Goal: Task Accomplishment & Management: Complete application form

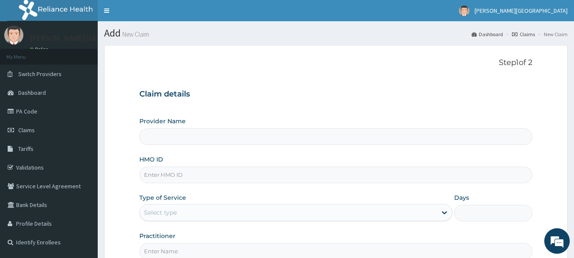
type input "[PERSON_NAME] Specialist Hospital"
click at [185, 176] on input "HMO ID" at bounding box center [336, 175] width 394 height 17
type input "KSN/10011/B"
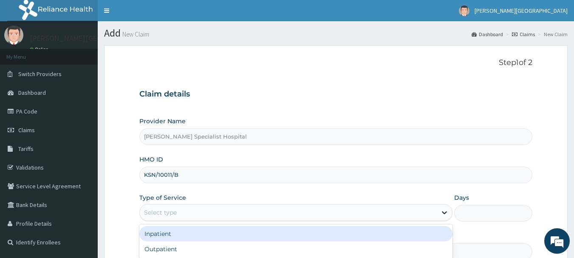
click at [446, 211] on icon at bounding box center [445, 212] width 9 height 9
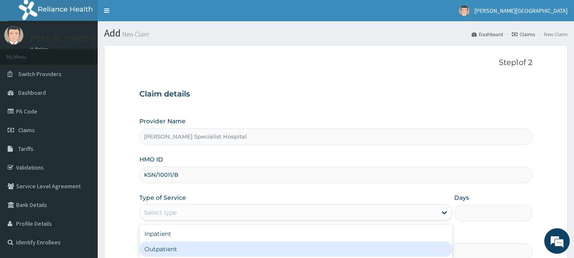
click at [248, 254] on div "Outpatient" at bounding box center [295, 249] width 313 height 15
type input "1"
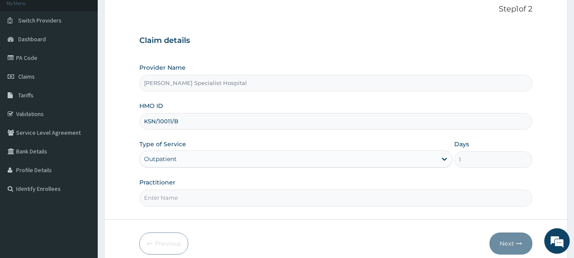
scroll to position [54, 0]
click at [191, 201] on input "Practitioner" at bounding box center [336, 197] width 394 height 17
click at [188, 199] on input "Practitioner" at bounding box center [336, 197] width 394 height 17
type input "dr"
click at [504, 240] on button "Next" at bounding box center [511, 243] width 43 height 22
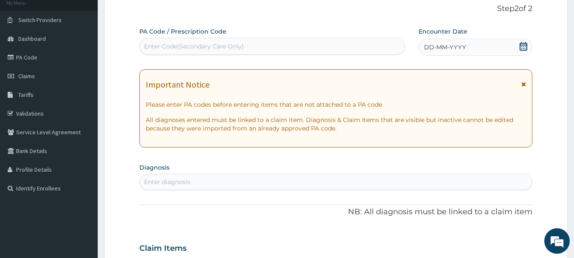
click at [201, 182] on div "Enter diagnosis" at bounding box center [336, 182] width 393 height 14
type input "plasmo"
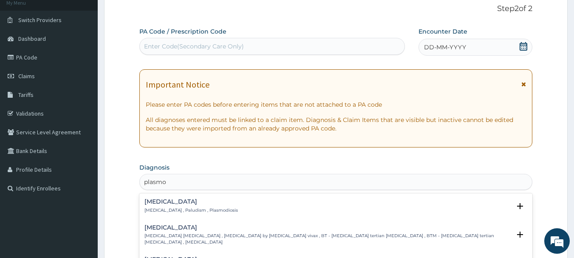
click at [177, 209] on p "[MEDICAL_DATA] , Paludism , Plasmodiosis" at bounding box center [192, 211] width 94 height 6
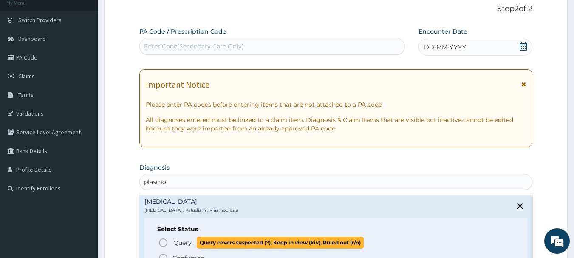
click at [161, 243] on icon "status option query" at bounding box center [163, 243] width 10 height 10
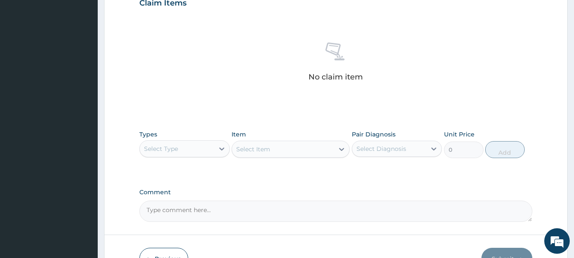
scroll to position [321, 0]
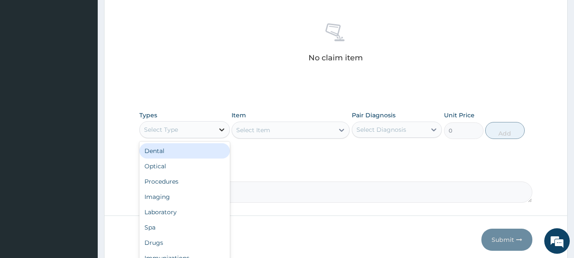
click at [219, 132] on icon at bounding box center [222, 129] width 9 height 9
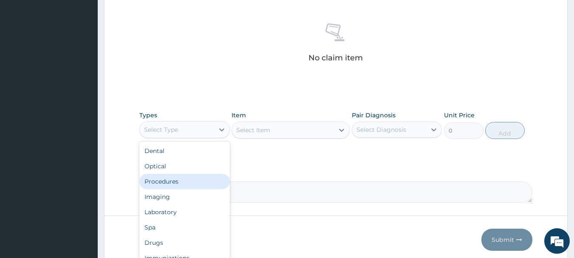
click at [172, 181] on div "Procedures" at bounding box center [184, 181] width 91 height 15
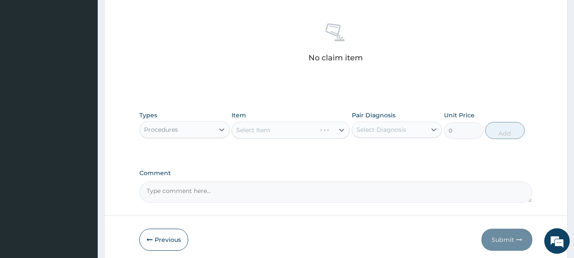
click at [340, 129] on div "Select Item" at bounding box center [291, 130] width 118 height 17
click at [340, 130] on div "Select Item" at bounding box center [291, 130] width 118 height 17
click at [339, 129] on div "Select Item" at bounding box center [291, 130] width 118 height 17
click at [287, 132] on div "Select Item" at bounding box center [291, 130] width 118 height 17
click at [342, 130] on div "Select Item" at bounding box center [291, 130] width 118 height 17
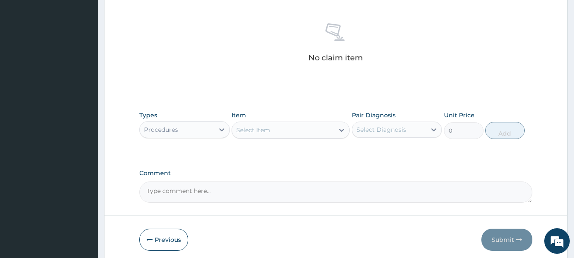
click at [341, 129] on div "Select Item" at bounding box center [291, 130] width 118 height 17
click at [344, 128] on icon at bounding box center [342, 130] width 9 height 9
type input "g"
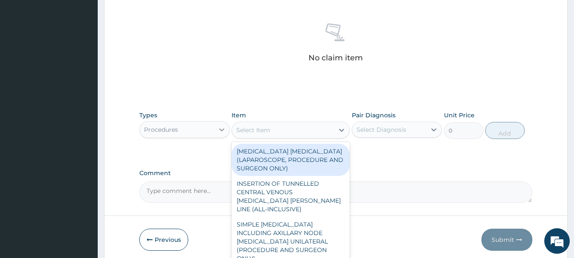
click at [221, 129] on icon at bounding box center [221, 129] width 5 height 3
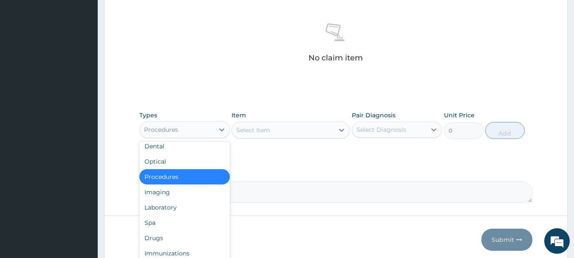
scroll to position [3, 0]
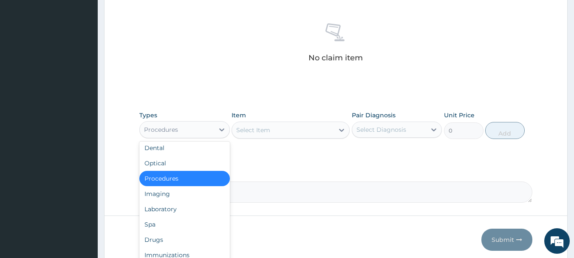
click at [173, 176] on div "Procedures" at bounding box center [184, 178] width 91 height 15
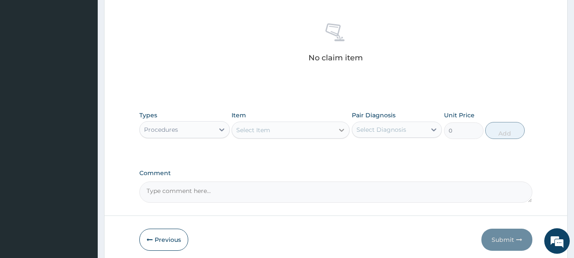
click at [341, 131] on icon at bounding box center [342, 130] width 9 height 9
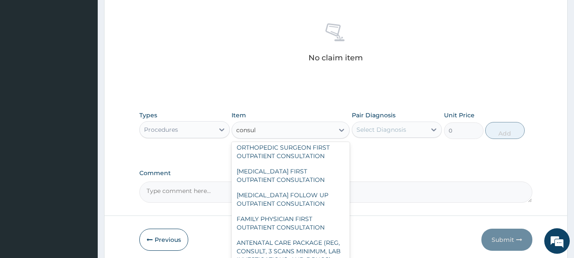
scroll to position [541, 0]
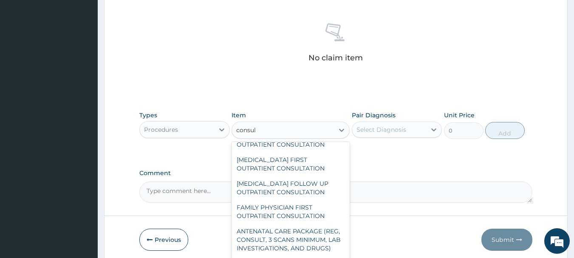
type input "consul"
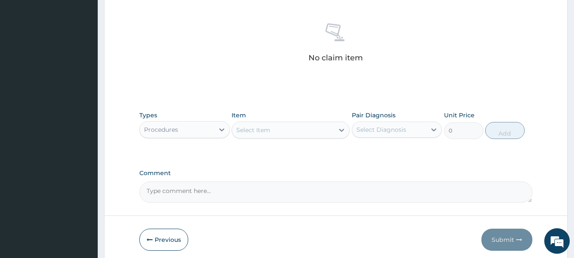
click at [353, 198] on textarea "Comment" at bounding box center [336, 192] width 394 height 21
click at [341, 131] on icon at bounding box center [341, 130] width 5 height 3
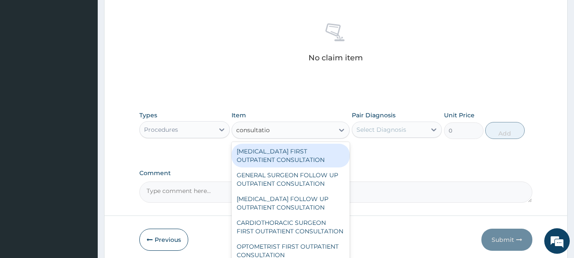
type input "consultation"
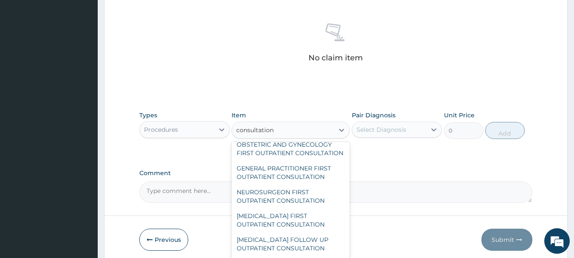
scroll to position [1317, 0]
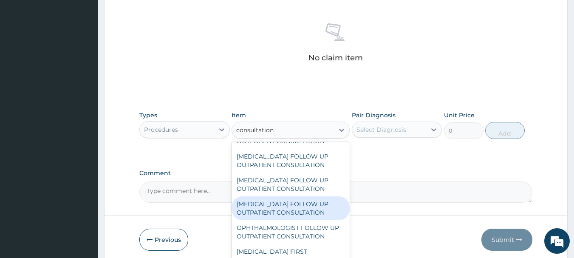
click at [296, 208] on div "[MEDICAL_DATA] FOLLOW UP OUTPATIENT CONSULTATION" at bounding box center [291, 208] width 118 height 24
type input "15000"
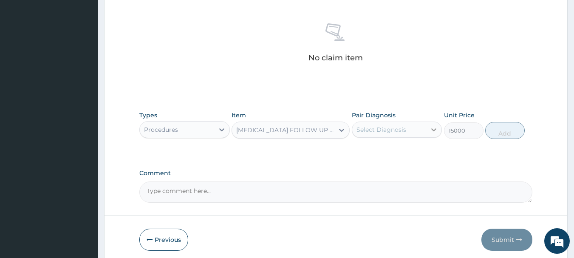
click at [435, 130] on icon at bounding box center [434, 129] width 5 height 3
click at [358, 151] on input "checkbox" at bounding box center [360, 151] width 6 height 6
checkbox input "true"
click at [503, 135] on button "Add" at bounding box center [506, 130] width 40 height 17
type input "0"
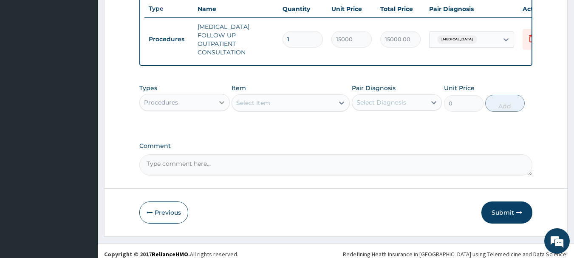
click at [221, 100] on icon at bounding box center [222, 102] width 9 height 9
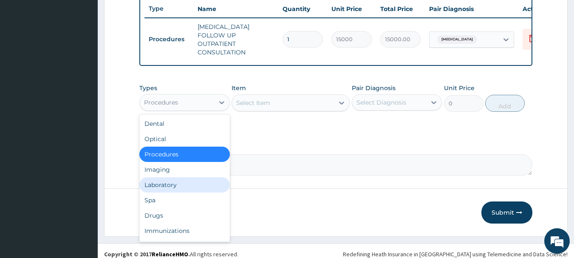
click at [167, 185] on div "Laboratory" at bounding box center [184, 184] width 91 height 15
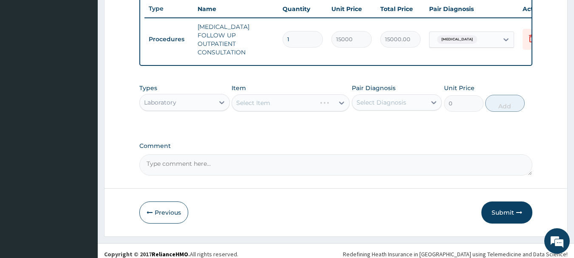
click at [340, 101] on div "Select Item" at bounding box center [291, 102] width 118 height 17
click at [341, 100] on icon at bounding box center [342, 103] width 9 height 9
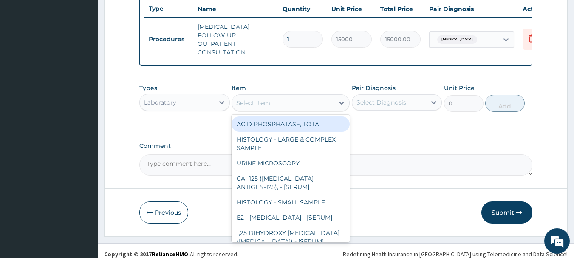
click at [265, 100] on div "Select Item" at bounding box center [253, 103] width 34 height 9
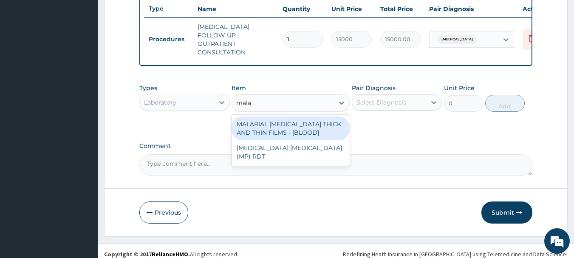
type input "malar"
click at [278, 131] on div "MALARIAL [MEDICAL_DATA] THICK AND THIN FILMS - [BLOOD]" at bounding box center [291, 129] width 118 height 24
type input "2625"
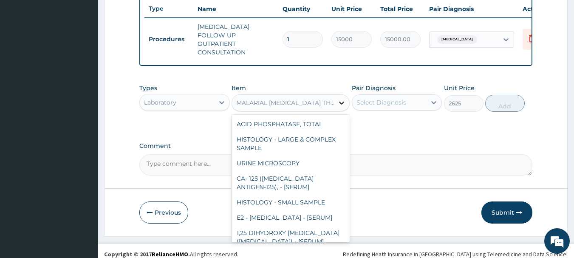
click at [335, 102] on div at bounding box center [341, 102] width 15 height 15
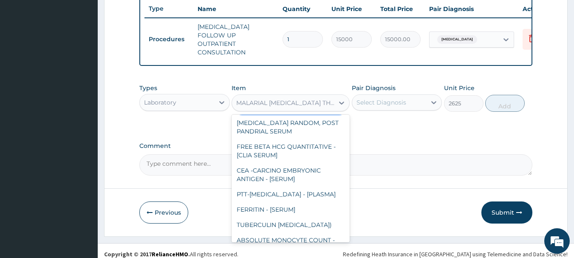
scroll to position [4929, 0]
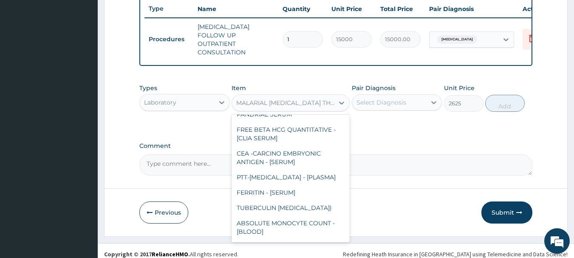
click at [254, 100] on div "MALARIAL [MEDICAL_DATA] THICK AND THIN FILMS - [BLOOD]" at bounding box center [285, 103] width 99 height 9
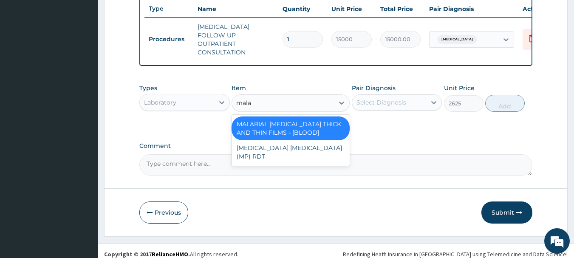
type input "malar"
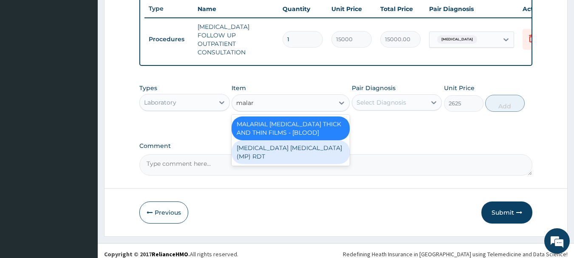
click at [280, 145] on div "[MEDICAL_DATA] [MEDICAL_DATA] (MP) RDT" at bounding box center [291, 152] width 118 height 24
type input "2400"
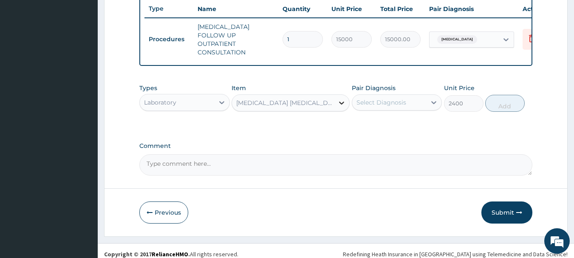
click at [341, 99] on icon at bounding box center [342, 103] width 9 height 9
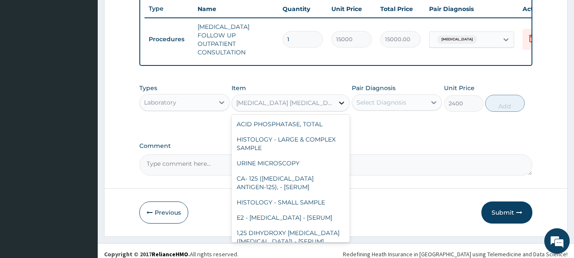
scroll to position [5537, 0]
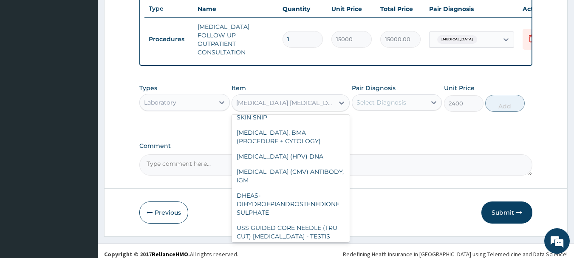
click at [252, 96] on div "[MEDICAL_DATA] [MEDICAL_DATA] (MP) RDT" at bounding box center [283, 103] width 102 height 14
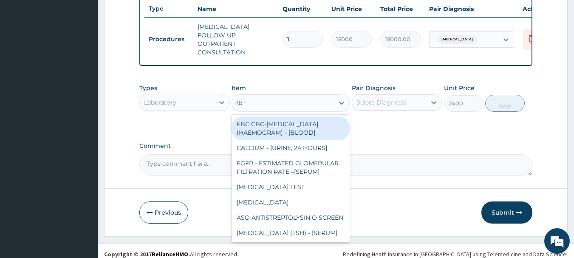
type input "fbc"
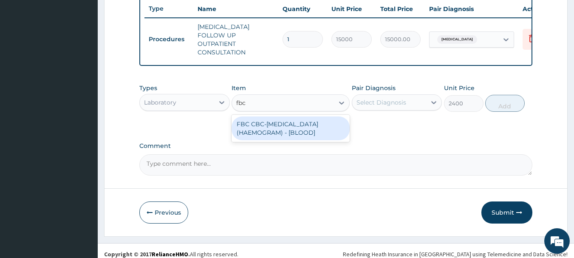
click at [272, 129] on div "FBC CBC-[MEDICAL_DATA] (HAEMOGRAM) - [BLOOD]" at bounding box center [291, 129] width 118 height 24
type input "6000"
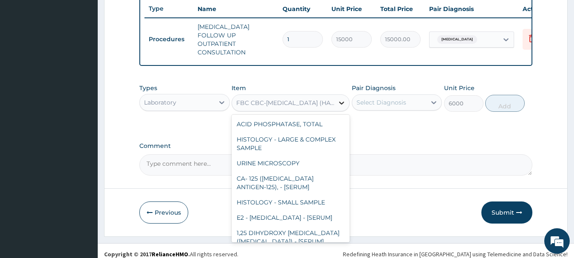
click at [341, 102] on icon at bounding box center [342, 103] width 9 height 9
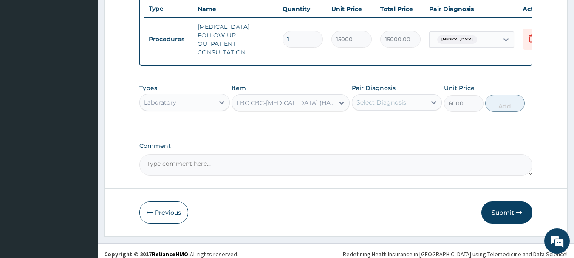
click at [255, 100] on div "FBC CBC-[MEDICAL_DATA] (HAEMOGRAM) - [BLOOD]" at bounding box center [285, 103] width 99 height 9
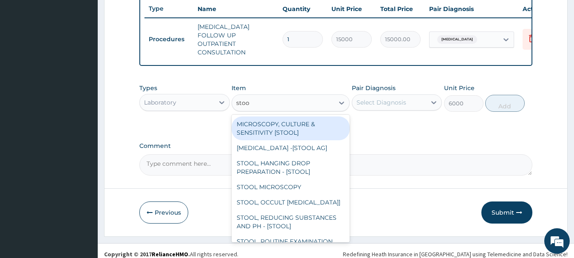
type input "stool"
click at [270, 126] on div "MICROSCOPY, CULTURE & SENSITIVITY [STOOL]" at bounding box center [291, 129] width 118 height 24
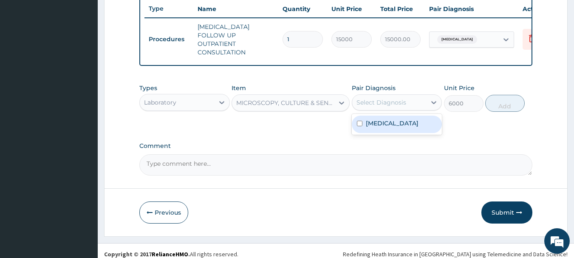
click at [414, 101] on div "Select Diagnosis" at bounding box center [390, 103] width 74 height 14
click at [310, 104] on div "MICROSCOPY, CULTURE & SENSITIVITY [STOOL]" at bounding box center [285, 103] width 99 height 9
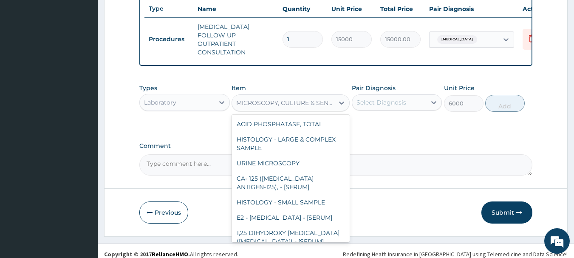
scroll to position [707, 0]
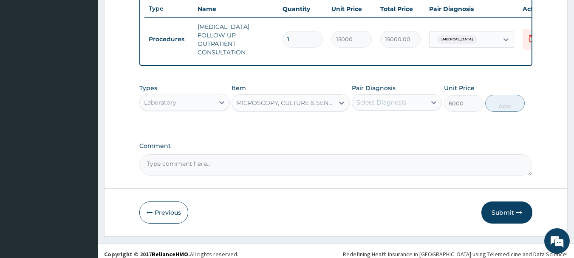
click at [275, 99] on div "MICROSCOPY, CULTURE & SENSITIVITY [STOOL]" at bounding box center [285, 103] width 99 height 9
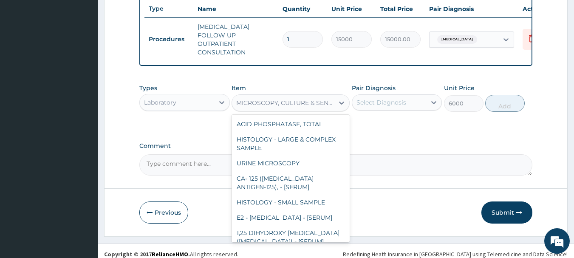
click at [275, 99] on div "MICROSCOPY, CULTURE & SENSITIVITY [STOOL]" at bounding box center [285, 103] width 99 height 9
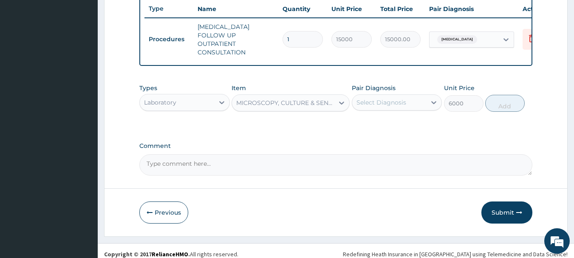
click at [248, 100] on div "MICROSCOPY, CULTURE & SENSITIVITY [STOOL]" at bounding box center [285, 103] width 99 height 9
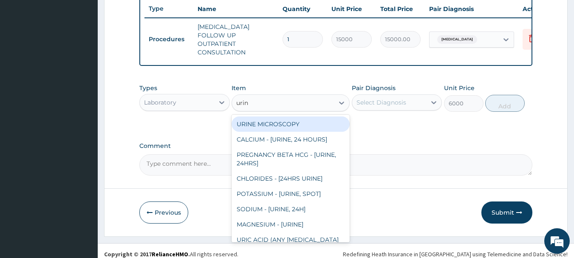
type input "urine"
click at [264, 122] on div "URINE MICROSCOPY" at bounding box center [291, 124] width 118 height 15
type input "2625"
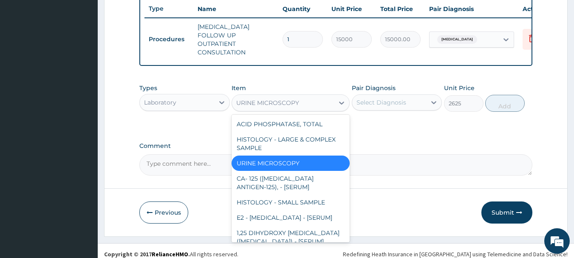
click at [304, 98] on div "URINE MICROSCOPY" at bounding box center [283, 103] width 102 height 14
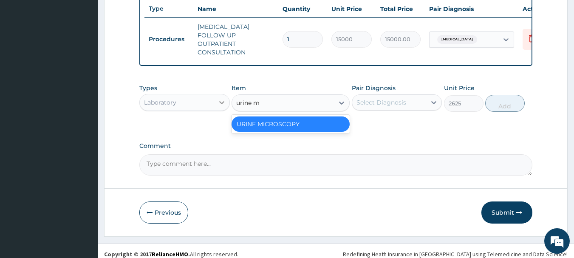
type input "urine m"
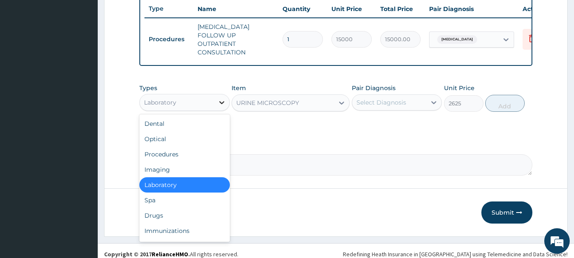
click at [222, 100] on icon at bounding box center [222, 102] width 9 height 9
click at [159, 213] on div "Drugs" at bounding box center [184, 215] width 91 height 15
type input "0"
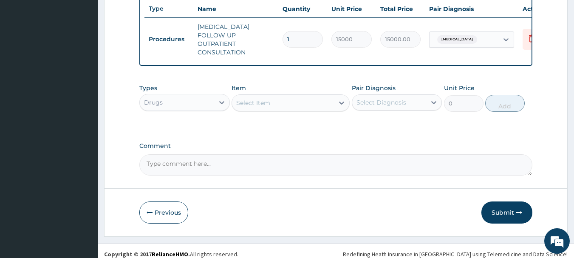
click at [342, 100] on icon at bounding box center [342, 103] width 9 height 9
click at [254, 99] on div "Select Item" at bounding box center [253, 103] width 34 height 9
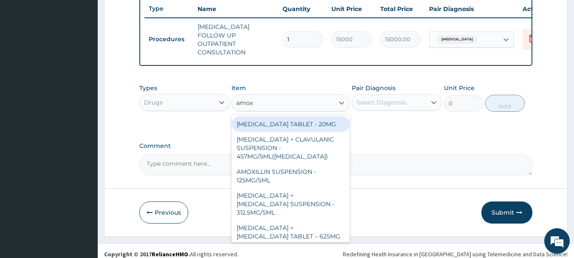
type input "amoxi"
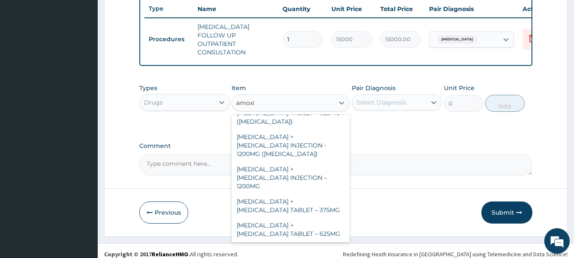
scroll to position [128, 0]
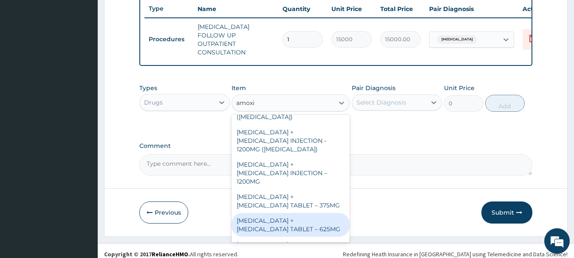
click at [282, 213] on div "[MEDICAL_DATA] + [MEDICAL_DATA] TABLET – 625MG" at bounding box center [291, 225] width 118 height 24
type input "480"
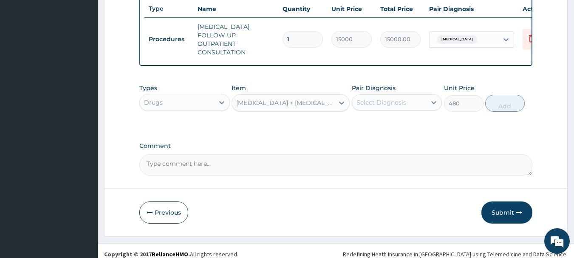
click at [303, 96] on div "[MEDICAL_DATA] + [MEDICAL_DATA] TABLET – 625MG" at bounding box center [283, 103] width 102 height 14
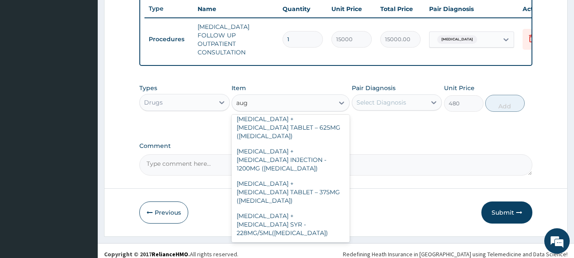
scroll to position [37, 0]
type input "augmen"
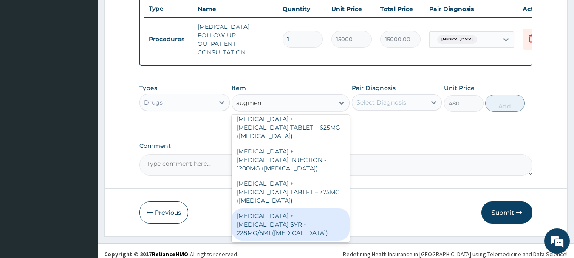
click at [285, 218] on div "[MEDICAL_DATA] + [MEDICAL_DATA] SYR - 228MG/5ML([MEDICAL_DATA])" at bounding box center [291, 224] width 118 height 32
type input "7680"
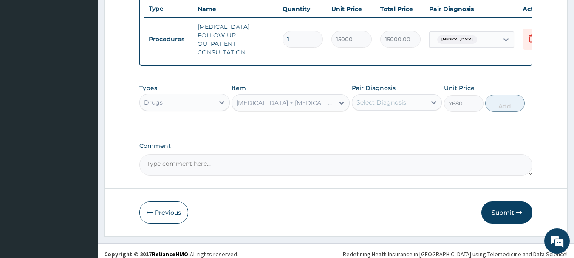
click at [307, 103] on div "[MEDICAL_DATA] + [MEDICAL_DATA] SYR - 228MG/5ML([MEDICAL_DATA])" at bounding box center [285, 103] width 99 height 9
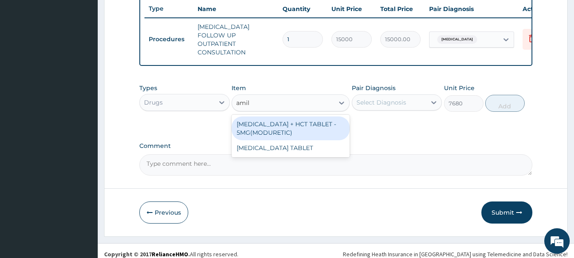
scroll to position [0, 0]
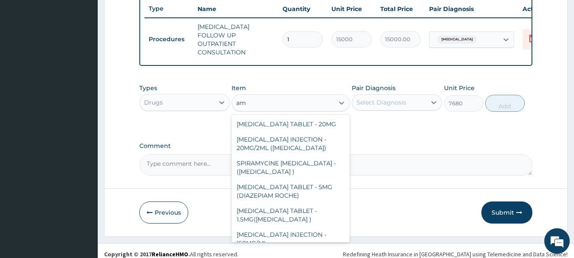
type input "a"
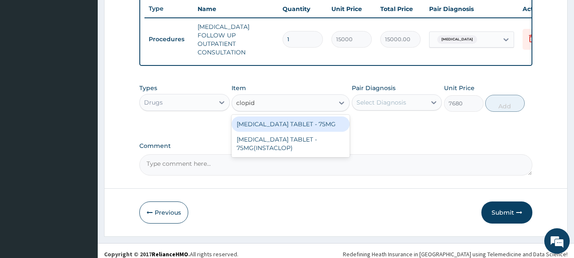
type input "clopido"
click at [274, 124] on div "[MEDICAL_DATA] TABLET - 75MG" at bounding box center [291, 124] width 118 height 15
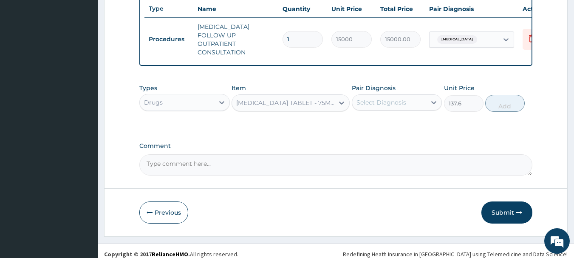
click at [296, 99] on div "[MEDICAL_DATA] TABLET - 75MG" at bounding box center [285, 103] width 99 height 9
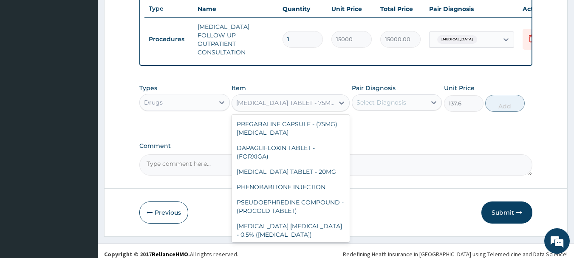
scroll to position [577, 0]
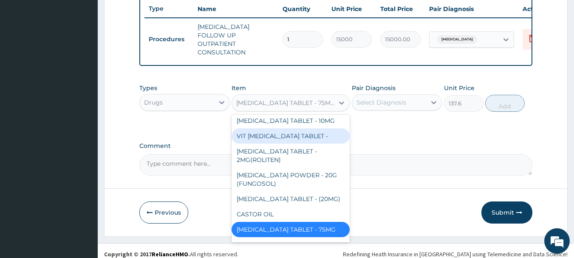
click at [279, 137] on div "VIT [MEDICAL_DATA] TABLET -" at bounding box center [291, 135] width 118 height 15
type input "19.200000000000003"
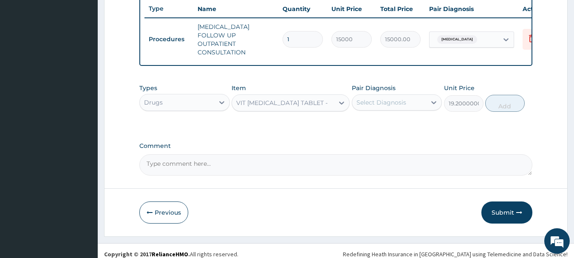
click at [277, 101] on div "VIT [MEDICAL_DATA] TABLET -" at bounding box center [281, 103] width 91 height 9
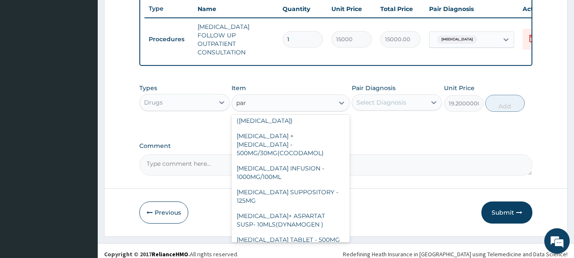
scroll to position [0, 0]
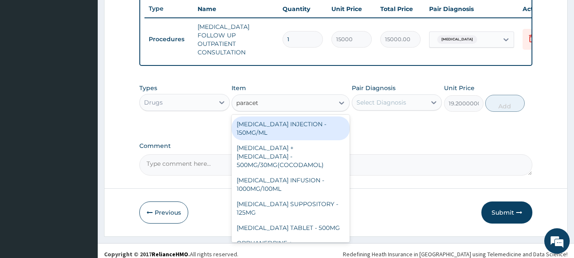
type input "paraceta"
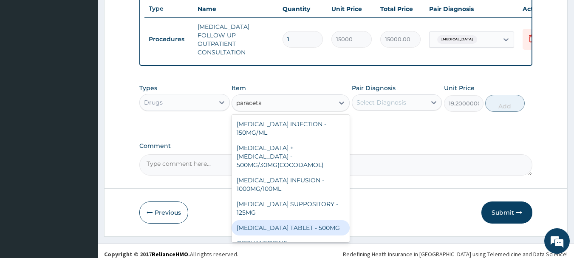
click at [298, 220] on div "[MEDICAL_DATA] TABLET - 500MG" at bounding box center [291, 227] width 118 height 15
type input "38.400000000000006"
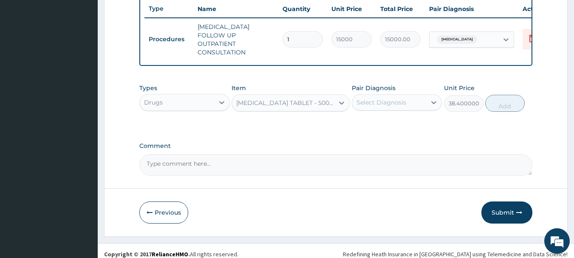
click at [256, 102] on div "[MEDICAL_DATA] TABLET - 500MG" at bounding box center [285, 103] width 99 height 9
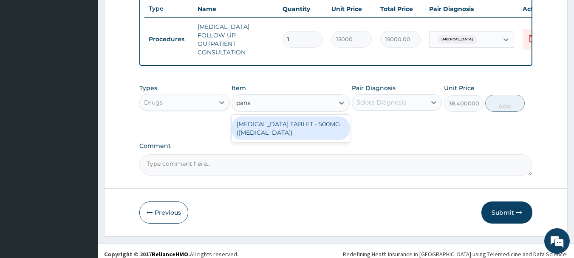
type input "panad"
click at [276, 122] on div "[MEDICAL_DATA] TABLET - 500MG ([MEDICAL_DATA])" at bounding box center [291, 129] width 118 height 24
type input "48"
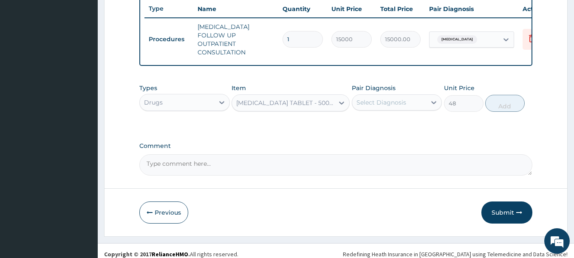
click at [292, 100] on div "[MEDICAL_DATA] TABLET - 500MG ([MEDICAL_DATA])" at bounding box center [285, 103] width 99 height 9
type input "nif"
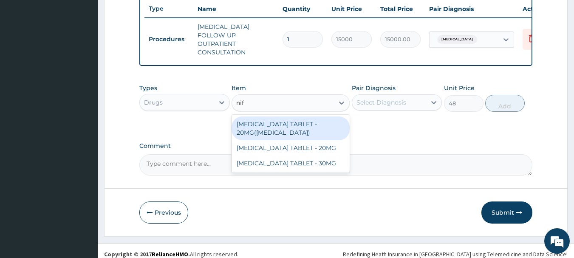
click at [285, 129] on div "[MEDICAL_DATA] TABLET - 20MG([MEDICAL_DATA])" at bounding box center [291, 129] width 118 height 24
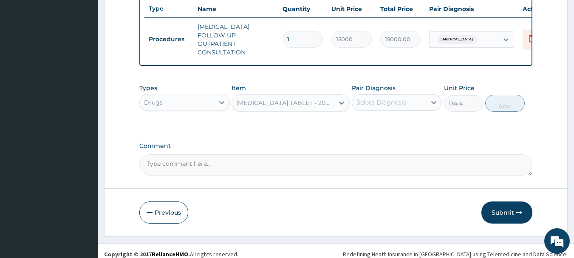
click at [283, 101] on div "[MEDICAL_DATA] TABLET - 20MG([MEDICAL_DATA])" at bounding box center [285, 103] width 99 height 9
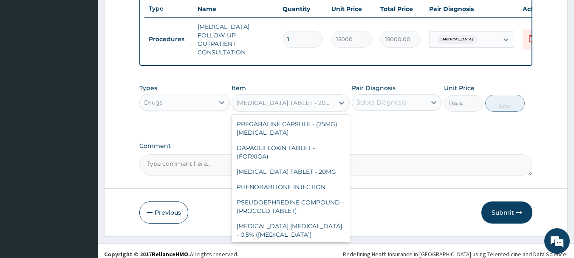
scroll to position [6026, 0]
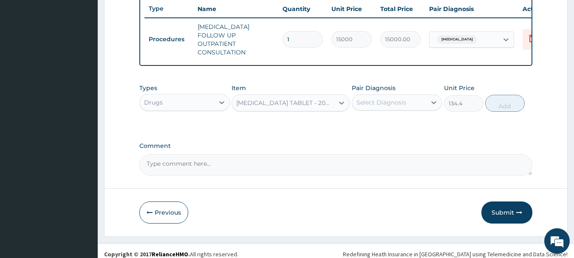
click at [252, 99] on div "[MEDICAL_DATA] TABLET - 20MG([MEDICAL_DATA])" at bounding box center [285, 103] width 99 height 9
click at [250, 103] on div "[MEDICAL_DATA] TABLET - 20MG([MEDICAL_DATA])" at bounding box center [285, 103] width 99 height 9
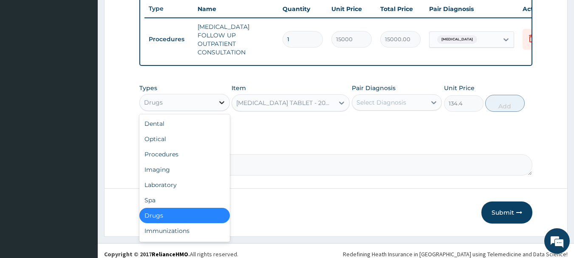
click at [221, 98] on icon at bounding box center [222, 102] width 9 height 9
click at [184, 154] on div "Procedures" at bounding box center [184, 154] width 91 height 15
type input "0"
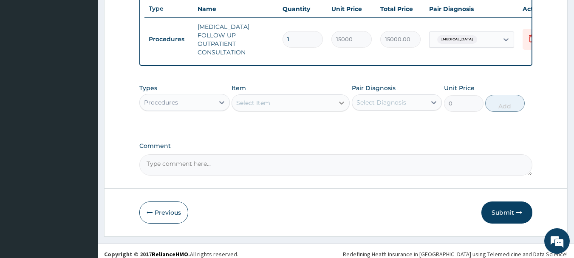
click at [338, 102] on icon at bounding box center [342, 103] width 9 height 9
click at [259, 100] on div "Select Item" at bounding box center [253, 103] width 34 height 9
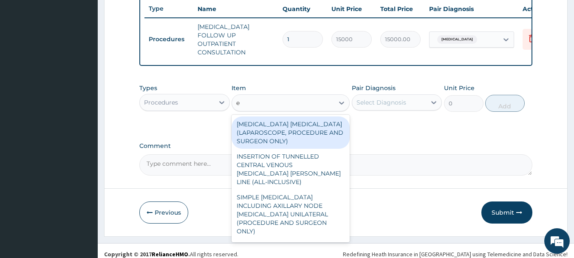
type input "e"
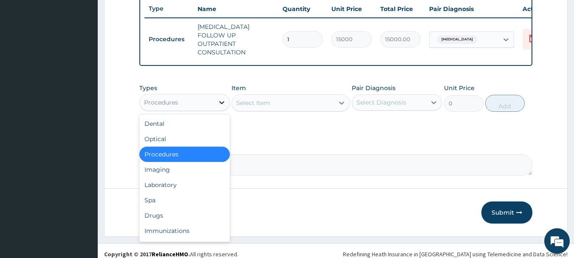
click at [222, 100] on icon at bounding box center [222, 102] width 9 height 9
click at [172, 183] on div "Laboratory" at bounding box center [184, 184] width 91 height 15
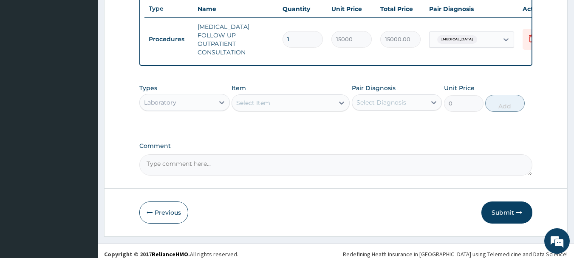
click at [330, 100] on div "Select Item" at bounding box center [283, 103] width 102 height 14
click at [252, 100] on div "Select Item" at bounding box center [253, 103] width 34 height 9
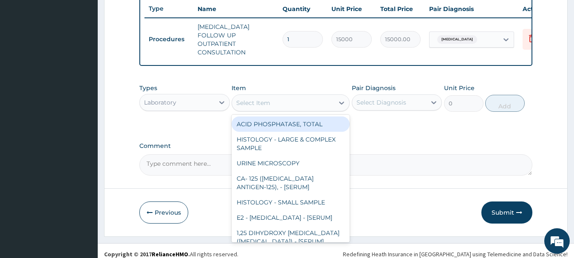
click at [252, 100] on div "Select Item" at bounding box center [253, 103] width 34 height 9
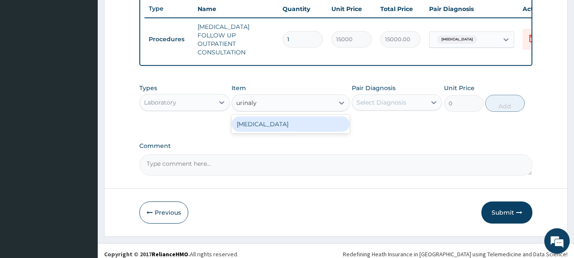
type input "urinalys"
click at [266, 118] on div "[MEDICAL_DATA]" at bounding box center [291, 124] width 118 height 15
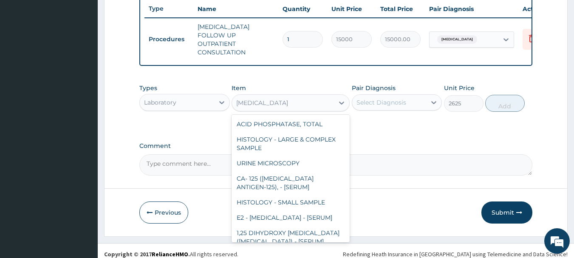
click at [281, 100] on div "[MEDICAL_DATA]" at bounding box center [283, 103] width 102 height 14
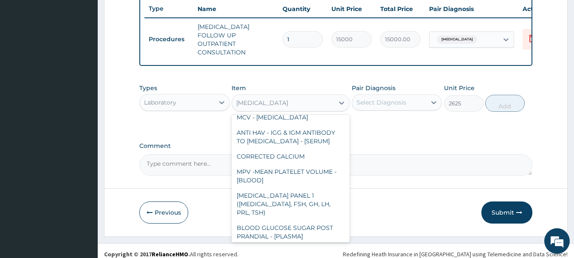
scroll to position [3930, 0]
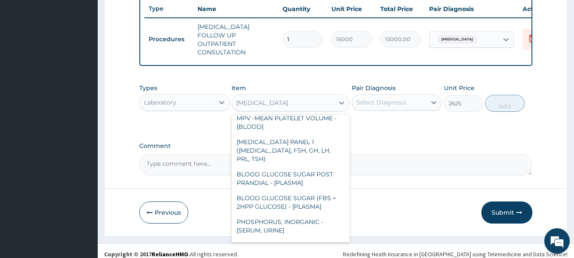
click at [284, 100] on div "[MEDICAL_DATA]" at bounding box center [283, 103] width 102 height 14
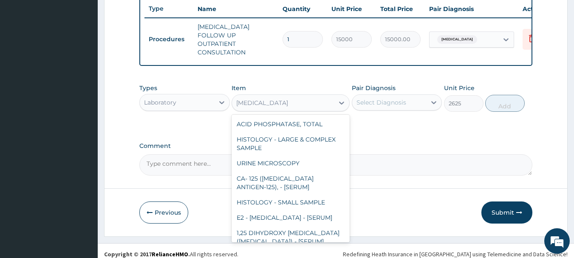
click at [261, 101] on div "[MEDICAL_DATA]" at bounding box center [262, 103] width 52 height 9
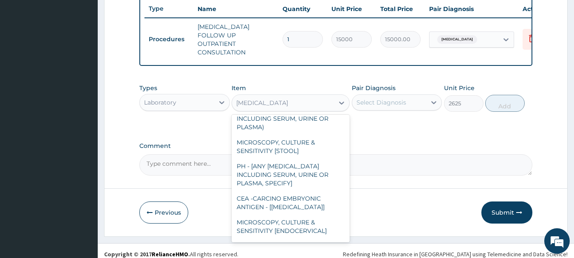
scroll to position [392, 0]
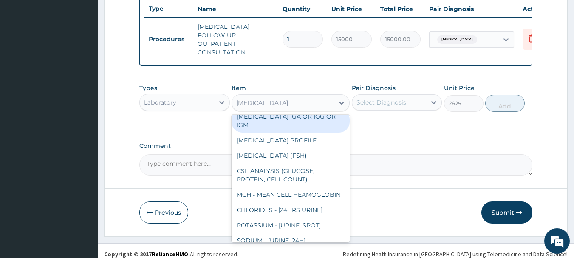
click at [262, 133] on div "[MEDICAL_DATA] IGA OR IGG OR IGM" at bounding box center [291, 121] width 118 height 24
type input "13500"
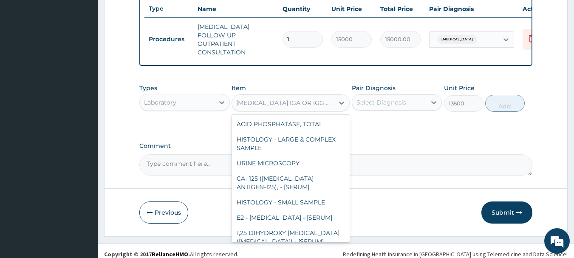
click at [290, 101] on div "[MEDICAL_DATA] IGA OR IGG OR IGM" at bounding box center [285, 103] width 99 height 9
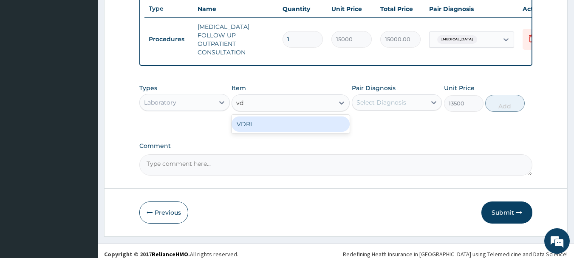
scroll to position [0, 0]
type input "vdrl"
click at [287, 123] on div "VDRL" at bounding box center [291, 124] width 118 height 15
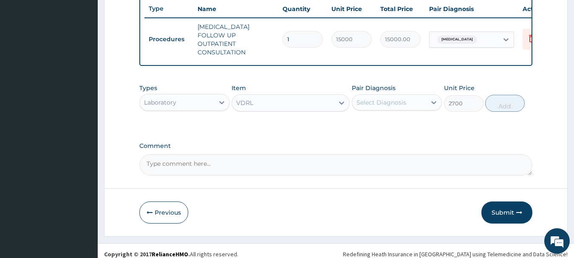
click at [263, 99] on div "VDRL" at bounding box center [283, 103] width 102 height 14
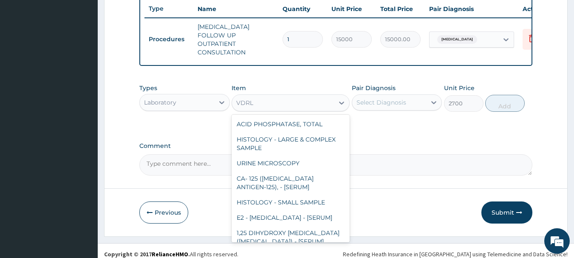
scroll to position [5115, 0]
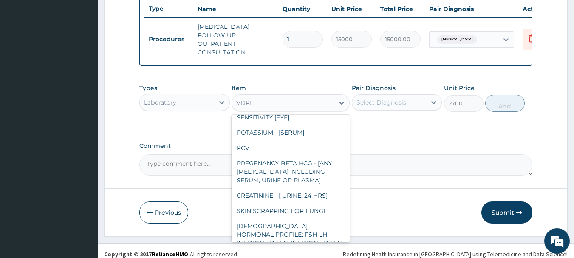
click at [276, 86] on div "ANTI HBSAG -TOTAL ANTIBODIES TO [MEDICAL_DATA] SURFACE ANTIGEN (SERUM)" at bounding box center [291, 70] width 118 height 32
type input "3750"
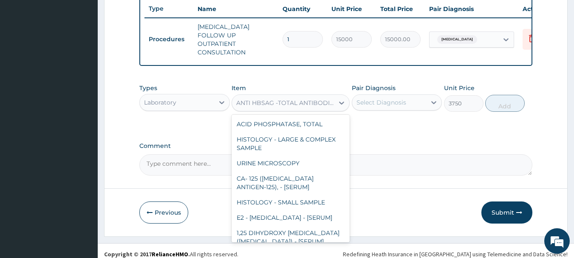
click at [281, 104] on div "ANTI HBSAG -TOTAL ANTIBODIES TO [MEDICAL_DATA] SURFACE ANTIGEN (SERUM)" at bounding box center [285, 103] width 99 height 9
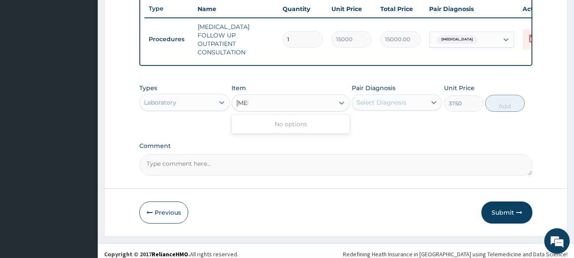
scroll to position [0, 0]
type input "[MEDICAL_DATA]"
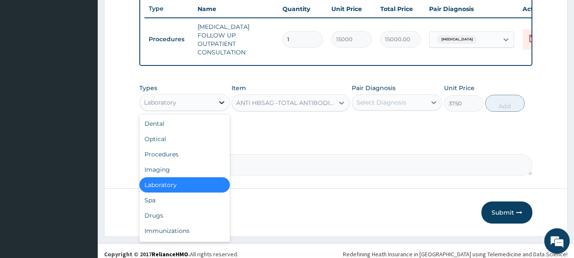
click at [222, 101] on icon at bounding box center [221, 102] width 5 height 3
click at [165, 155] on div "Procedures" at bounding box center [184, 154] width 91 height 15
type input "0"
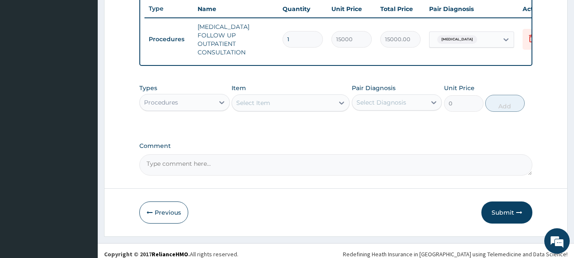
click at [319, 100] on div "Select Item" at bounding box center [283, 103] width 102 height 14
click at [264, 101] on div "Select Item" at bounding box center [253, 103] width 34 height 9
type input "electr"
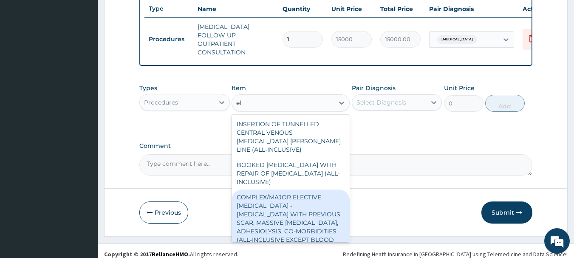
type input "e"
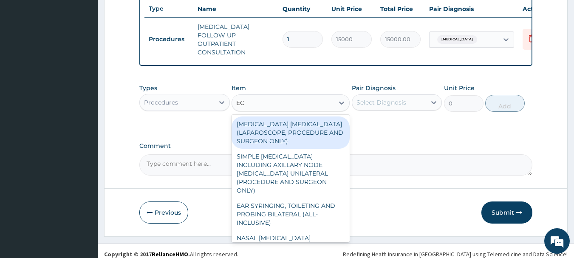
type input "E"
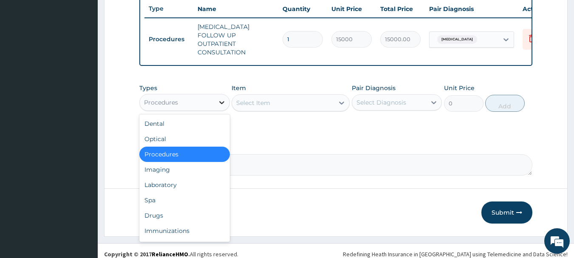
click at [220, 101] on icon at bounding box center [222, 102] width 9 height 9
click at [171, 215] on div "Drugs" at bounding box center [184, 215] width 91 height 15
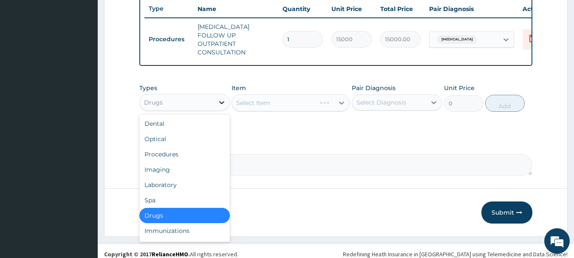
click at [219, 101] on icon at bounding box center [222, 102] width 9 height 9
click at [168, 183] on div "Laboratory" at bounding box center [184, 184] width 91 height 15
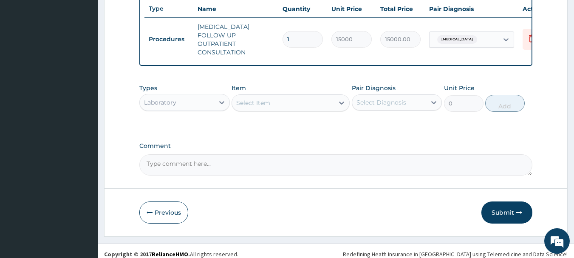
click at [294, 104] on div "Select Item" at bounding box center [283, 103] width 102 height 14
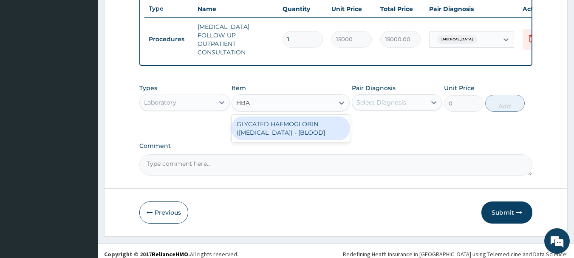
type input "HBA1"
click at [305, 130] on div "GLYCATED HAEMOGLOBIN ([MEDICAL_DATA]) - [BLOOD]" at bounding box center [291, 129] width 118 height 24
type input "16500"
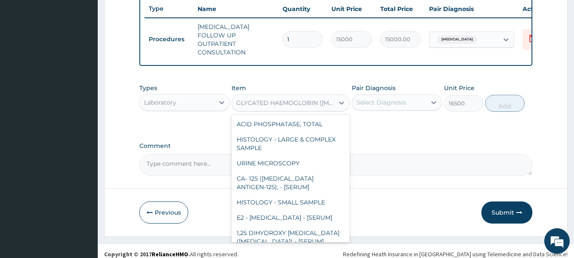
click at [293, 99] on div "GLYCATED HAEMOGLOBIN ([MEDICAL_DATA]) - [BLOOD]" at bounding box center [285, 103] width 99 height 9
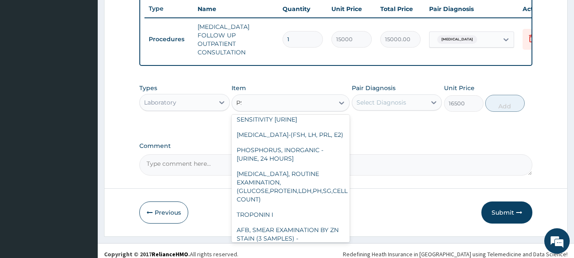
scroll to position [116, 0]
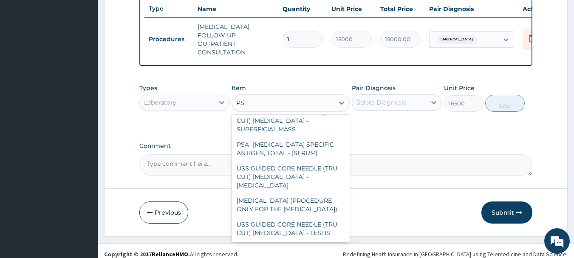
type input "PSA"
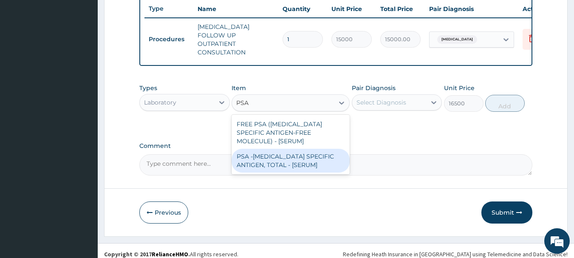
click at [275, 155] on div "PSA -[MEDICAL_DATA] SPECIFIC ANTIGEN, TOTAL - [SERUM]" at bounding box center [291, 161] width 118 height 24
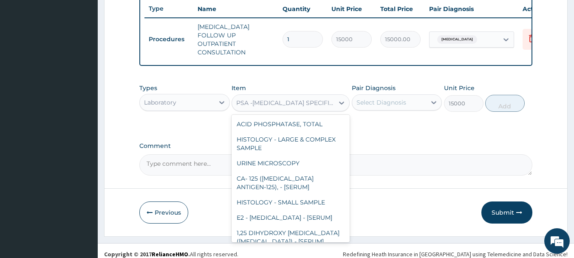
click at [295, 102] on div "PSA -[MEDICAL_DATA] SPECIFIC ANTIGEN, TOTAL - [SERUM]" at bounding box center [285, 103] width 99 height 9
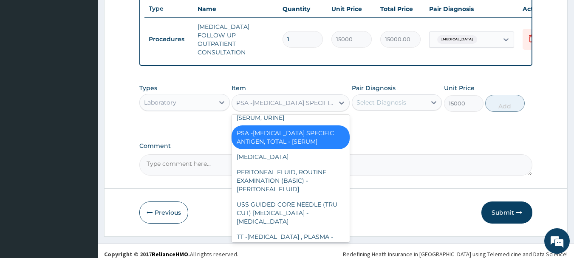
click at [279, 78] on div "BLOOD GLUCOSE SUGAR POST PRANDIAL - [PLASMA]" at bounding box center [291, 66] width 118 height 24
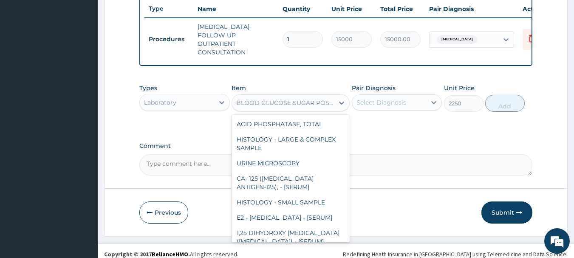
click at [268, 100] on div "BLOOD GLUCOSE SUGAR POST PRANDIAL - [PLASMA]" at bounding box center [285, 103] width 99 height 9
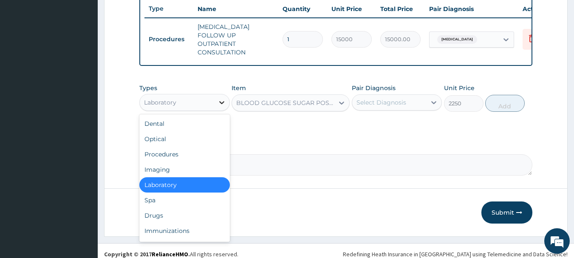
click at [221, 100] on icon at bounding box center [222, 102] width 9 height 9
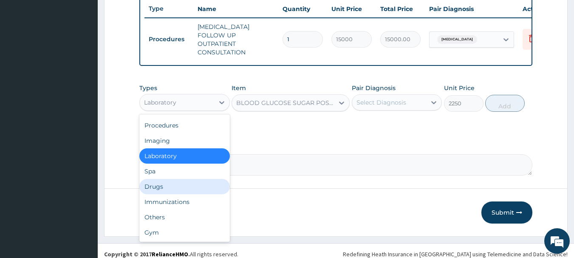
click at [161, 186] on div "Drugs" at bounding box center [184, 186] width 91 height 15
type input "0"
